Goal: Task Accomplishment & Management: Manage account settings

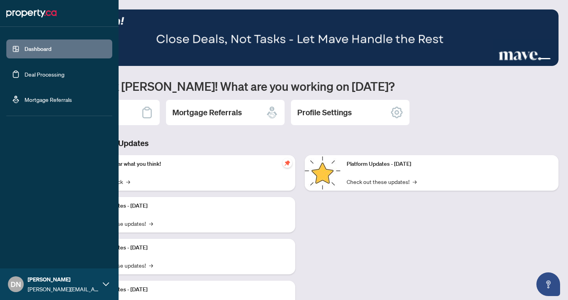
click at [24, 78] on link "Deal Processing" at bounding box center [44, 74] width 40 height 7
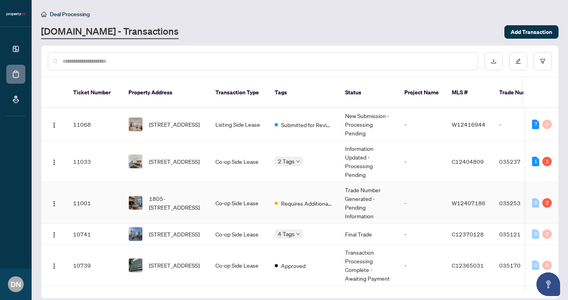
click at [159, 199] on span "1805-[STREET_ADDRESS]" at bounding box center [176, 202] width 54 height 17
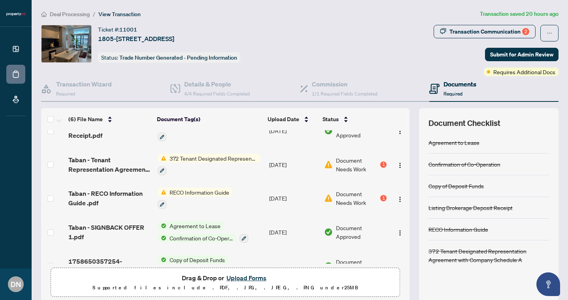
scroll to position [41, 0]
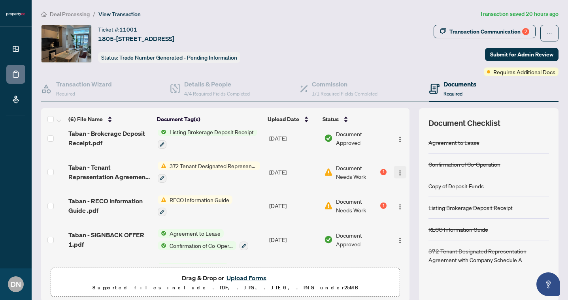
click at [397, 170] on img "button" at bounding box center [400, 173] width 6 height 6
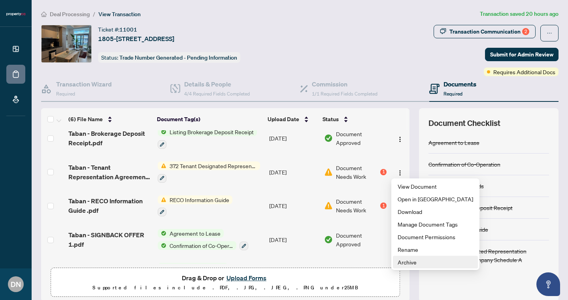
click at [406, 259] on span "Archive" at bounding box center [434, 262] width 75 height 9
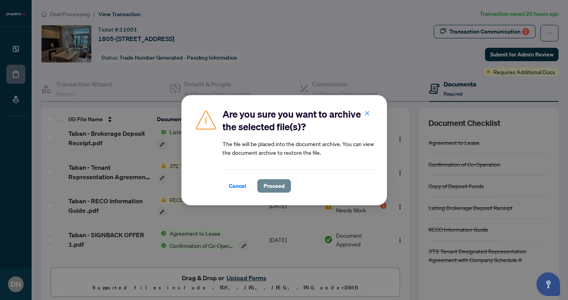
click at [282, 186] on span "Proceed" at bounding box center [273, 186] width 21 height 13
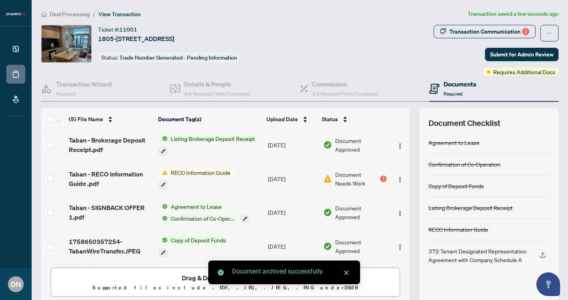
scroll to position [34, 0]
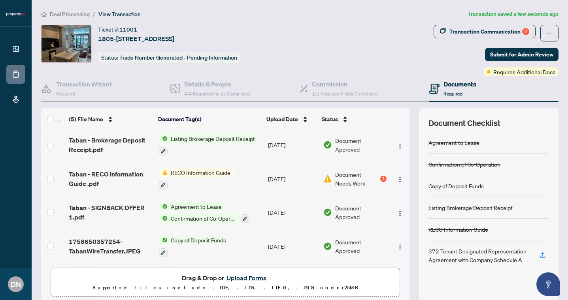
click at [246, 276] on button "Upload Forms" at bounding box center [246, 278] width 45 height 10
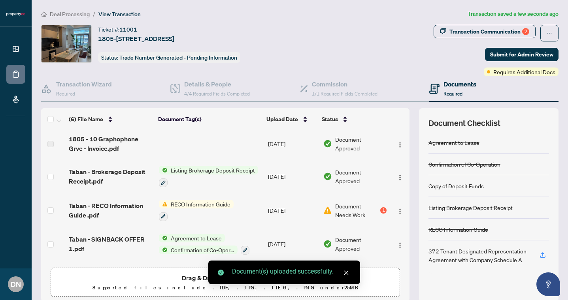
scroll to position [41, 0]
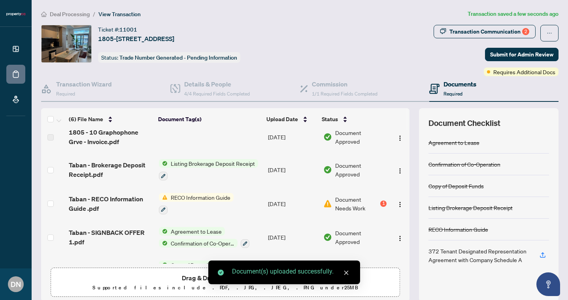
click at [180, 126] on th "Document Tag(s)" at bounding box center [209, 119] width 108 height 22
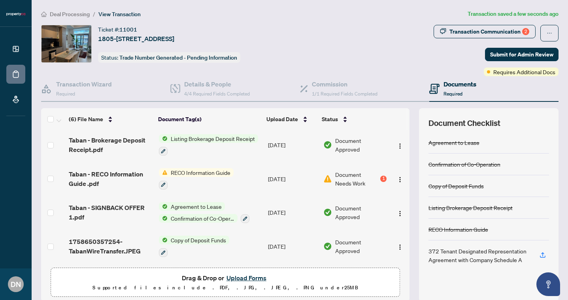
scroll to position [0, 0]
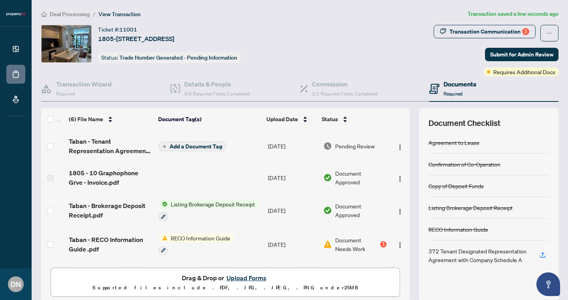
click at [180, 144] on span "Add a Document Tag" at bounding box center [195, 147] width 53 height 6
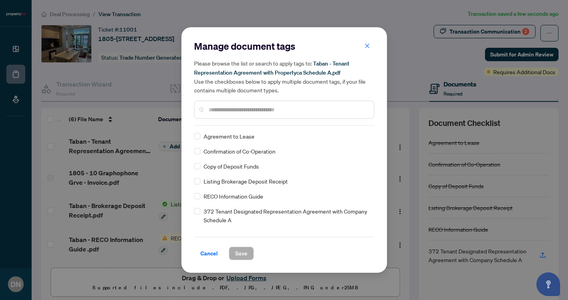
click at [223, 211] on span "372 Tenant Designated Representation Agreement with Company Schedule A" at bounding box center [286, 215] width 166 height 17
click at [196, 207] on label at bounding box center [197, 211] width 6 height 9
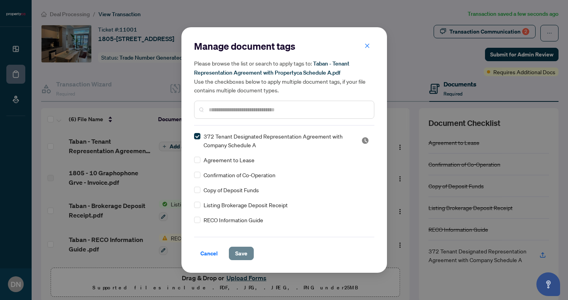
click at [233, 248] on button "Save" at bounding box center [241, 253] width 25 height 13
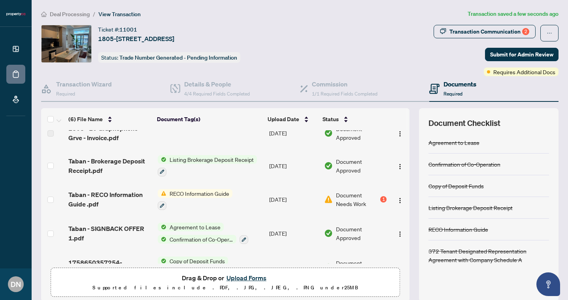
scroll to position [52, 0]
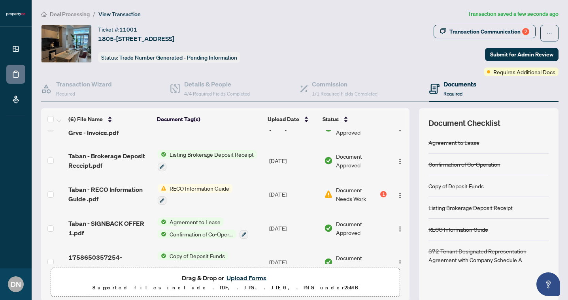
click at [237, 275] on button "Upload Forms" at bounding box center [246, 278] width 45 height 10
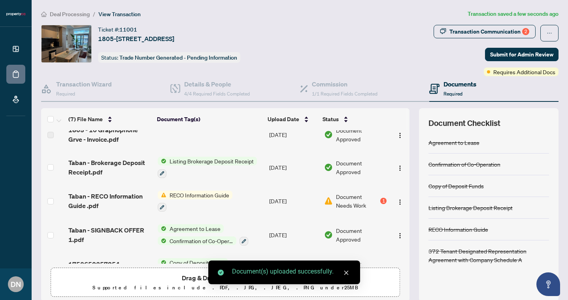
scroll to position [87, 0]
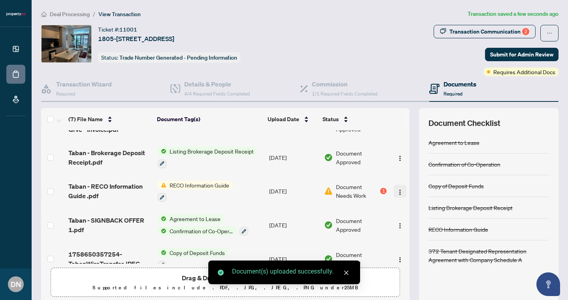
click at [401, 192] on button "button" at bounding box center [399, 191] width 13 height 13
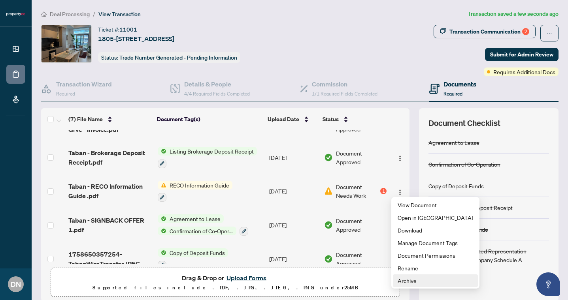
click at [411, 280] on span "Archive" at bounding box center [434, 280] width 75 height 9
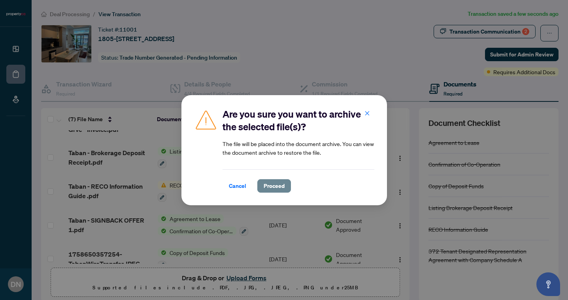
click at [276, 184] on span "Proceed" at bounding box center [273, 186] width 21 height 13
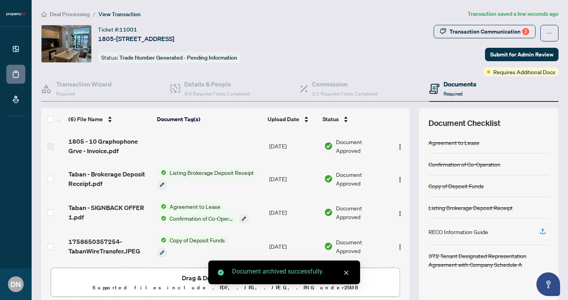
scroll to position [0, 0]
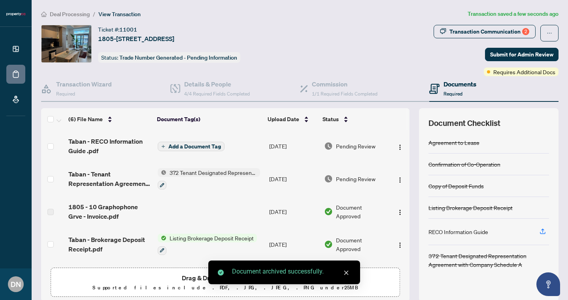
click at [209, 146] on span "Add a Document Tag" at bounding box center [194, 147] width 53 height 6
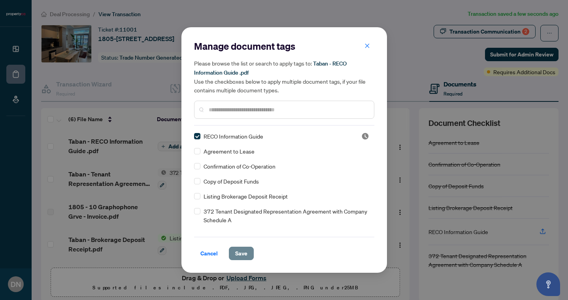
click at [240, 253] on span "Save" at bounding box center [241, 253] width 12 height 13
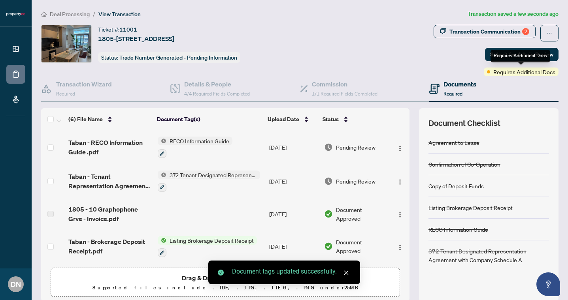
click at [505, 51] on div "Requires Additional Docs" at bounding box center [520, 56] width 60 height 13
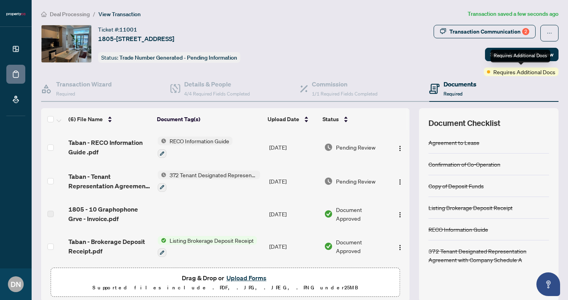
click at [468, 51] on div "Transaction Communication 2 Submit for Admin Review Requires Additional Docs" at bounding box center [495, 50] width 125 height 51
click at [495, 50] on span "Submit for Admin Review" at bounding box center [521, 54] width 63 height 13
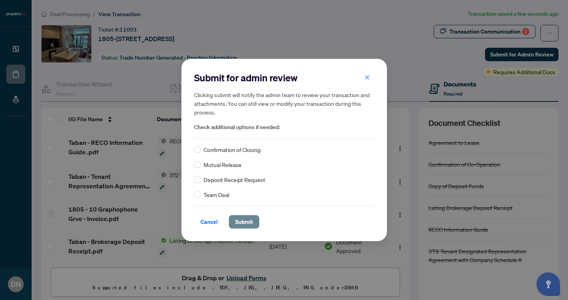
click at [239, 222] on span "Submit" at bounding box center [244, 222] width 18 height 13
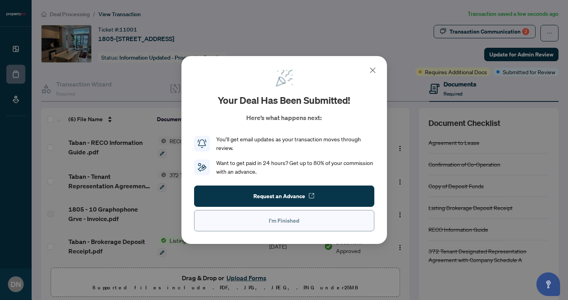
click at [264, 216] on button "I'm Finished" at bounding box center [284, 220] width 180 height 21
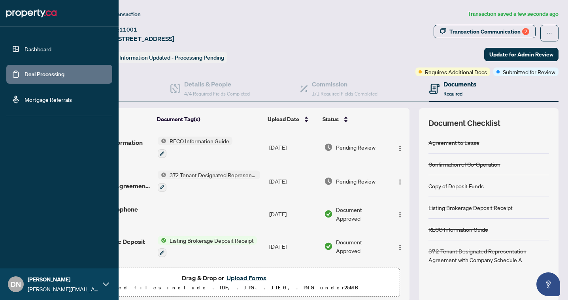
click at [24, 71] on link "Deal Processing" at bounding box center [44, 74] width 40 height 7
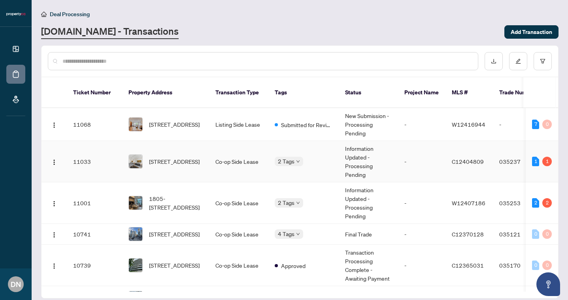
scroll to position [24, 0]
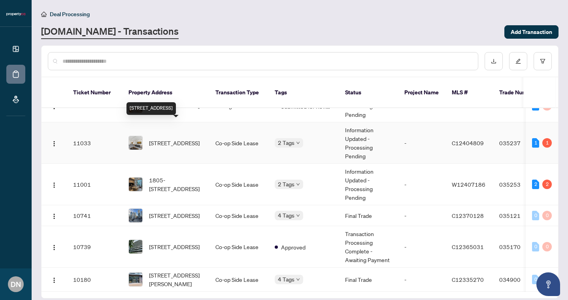
click at [164, 139] on span "[STREET_ADDRESS]" at bounding box center [174, 143] width 51 height 9
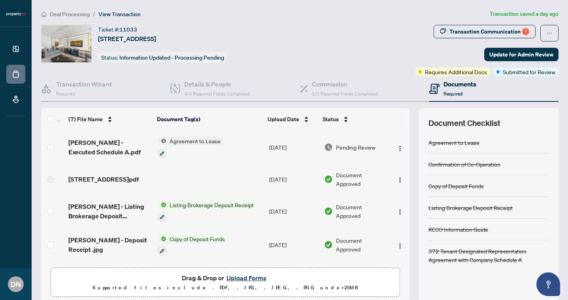
scroll to position [101, 0]
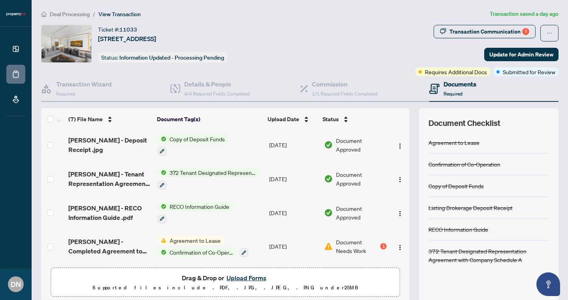
click at [192, 239] on span "Agreement to Lease" at bounding box center [194, 240] width 57 height 9
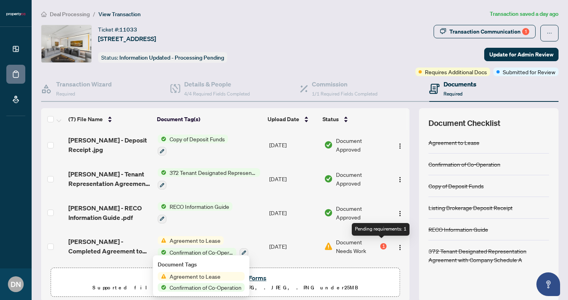
click at [382, 243] on div "1" at bounding box center [383, 246] width 6 height 6
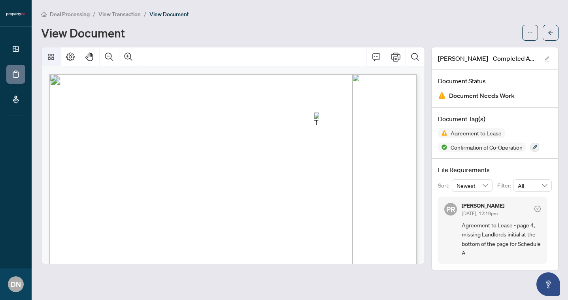
click at [49, 58] on icon "Thumbnails" at bounding box center [50, 56] width 9 height 9
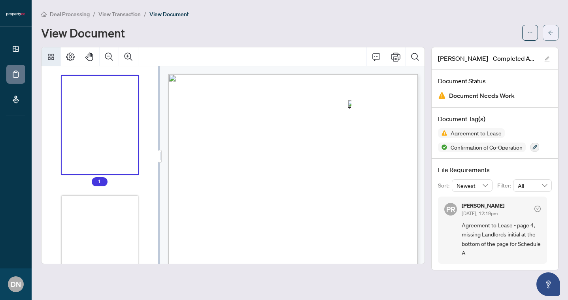
click at [551, 30] on icon "arrow-left" at bounding box center [550, 33] width 6 height 6
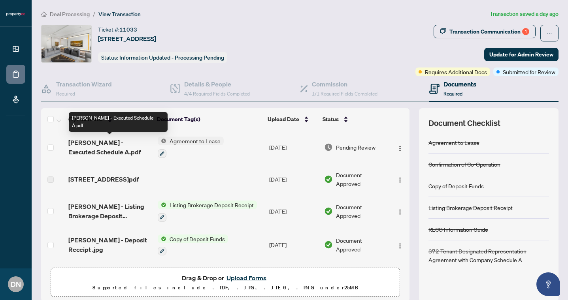
click at [126, 143] on span "[PERSON_NAME] - Executed Schedule A.pdf" at bounding box center [109, 147] width 83 height 19
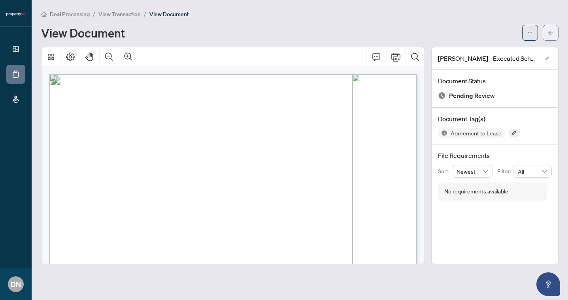
click at [545, 34] on button "button" at bounding box center [550, 33] width 16 height 16
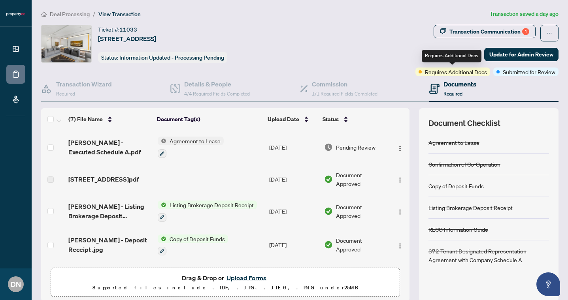
click at [466, 71] on span "Requires Additional Docs" at bounding box center [456, 72] width 62 height 9
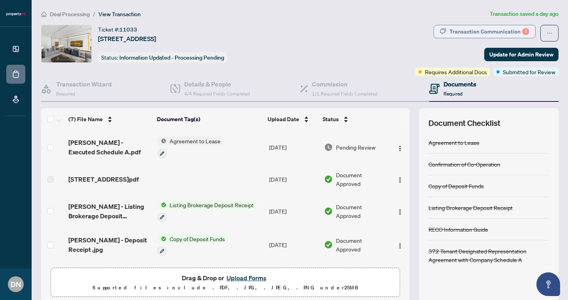
click at [498, 32] on div "Transaction Communication 1" at bounding box center [489, 31] width 80 height 13
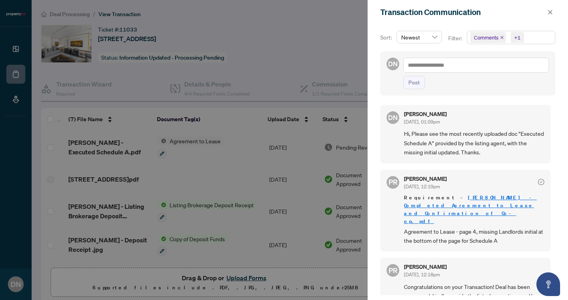
click at [312, 58] on div at bounding box center [284, 150] width 568 height 300
click at [550, 10] on icon "close" at bounding box center [550, 12] width 6 height 6
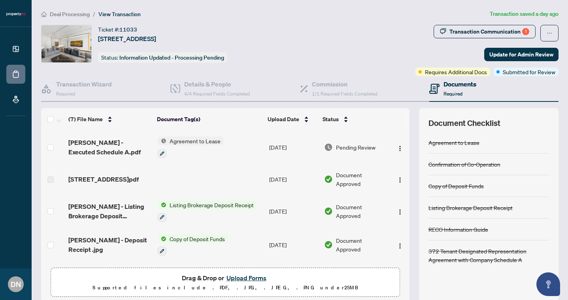
click at [361, 146] on span "Pending Review" at bounding box center [355, 147] width 39 height 9
